Goal: Task Accomplishment & Management: Complete application form

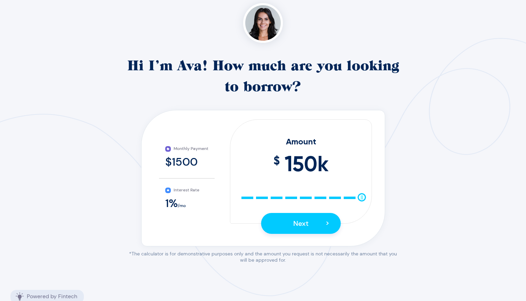
scroll to position [99, 0]
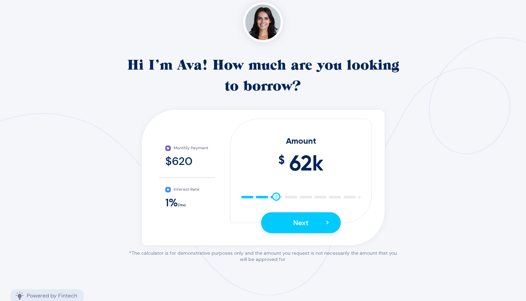
click at [276, 195] on div "10 25 40 55 70 85 100 115 130 145 150" at bounding box center [301, 196] width 122 height 5
click at [268, 194] on div "10 25 40 55 70 85 100 115 130 145 150" at bounding box center [301, 196] width 122 height 5
click at [264, 196] on div at bounding box center [267, 196] width 8 height 8
click at [261, 197] on div "10 25 40 55 70 85 100 115 130 145 150" at bounding box center [301, 196] width 122 height 5
click at [264, 197] on div at bounding box center [261, 196] width 8 height 8
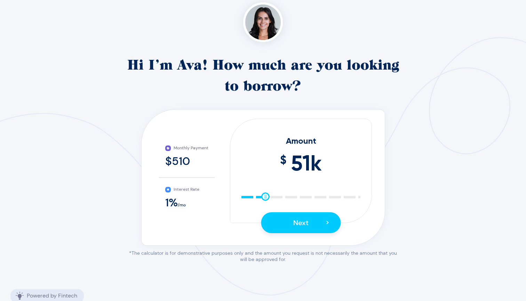
click at [266, 199] on div "10 25 40 55 70 85 100 115 130 145 150" at bounding box center [301, 196] width 122 height 5
click at [264, 198] on div at bounding box center [265, 196] width 8 height 8
click at [264, 199] on div at bounding box center [265, 196] width 8 height 8
click at [262, 199] on div at bounding box center [265, 196] width 8 height 8
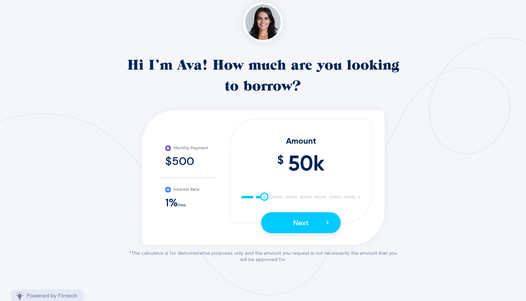
click at [261, 199] on div at bounding box center [264, 196] width 8 height 8
click at [293, 222] on span "Next" at bounding box center [300, 222] width 15 height 9
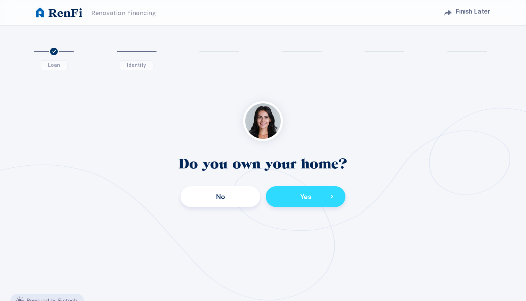
click at [291, 201] on button "Yes >" at bounding box center [306, 196] width 80 height 21
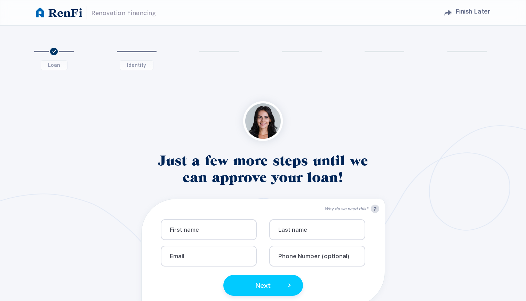
click at [59, 13] on h1 "RenFi" at bounding box center [65, 13] width 34 height 12
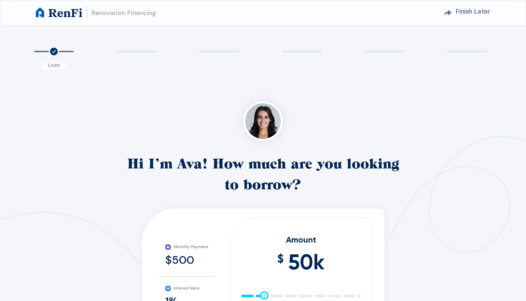
scroll to position [99, 0]
